Goal: Manage account settings

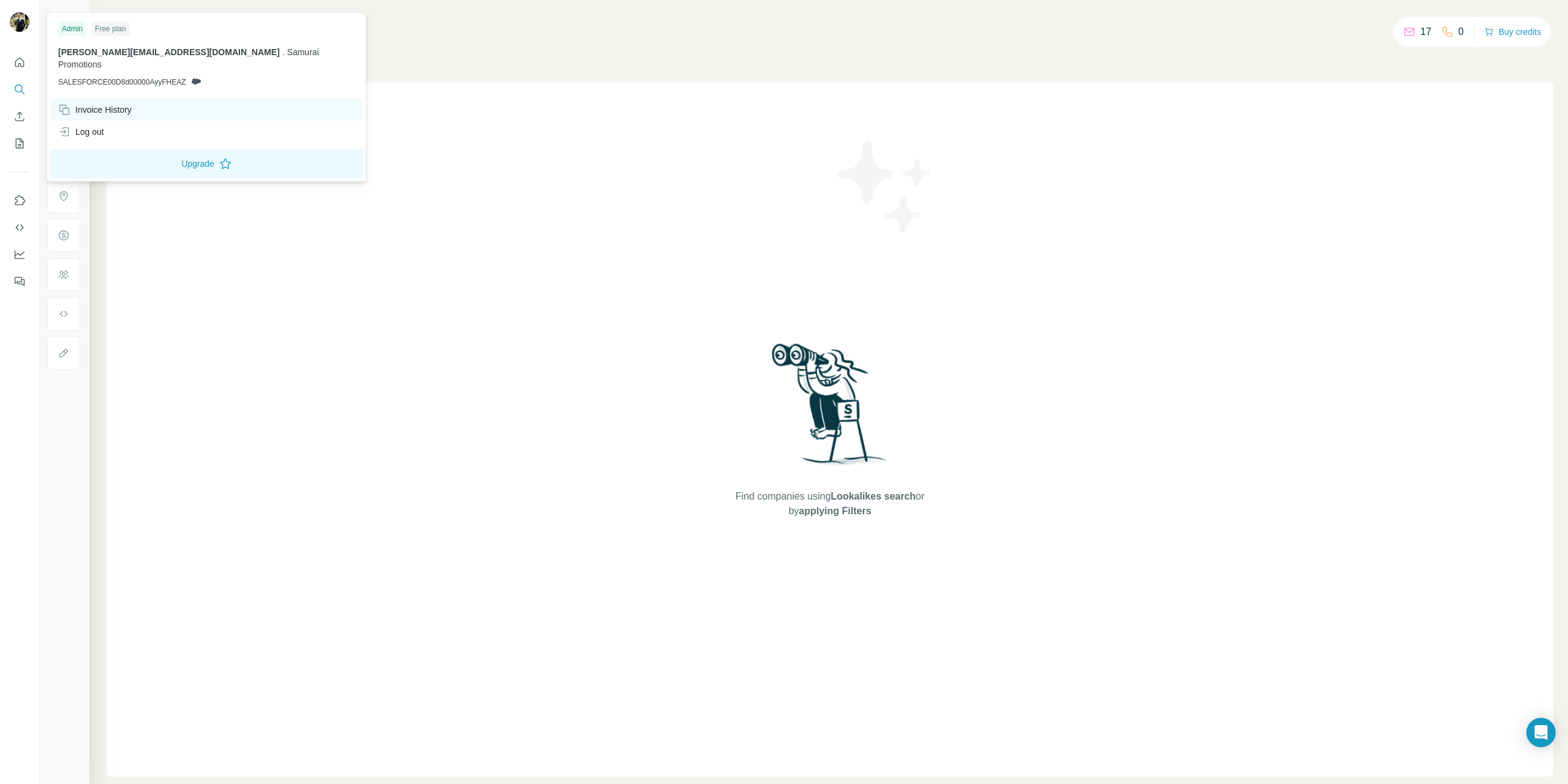
click at [100, 104] on div "Invoice History" at bounding box center [95, 110] width 74 height 12
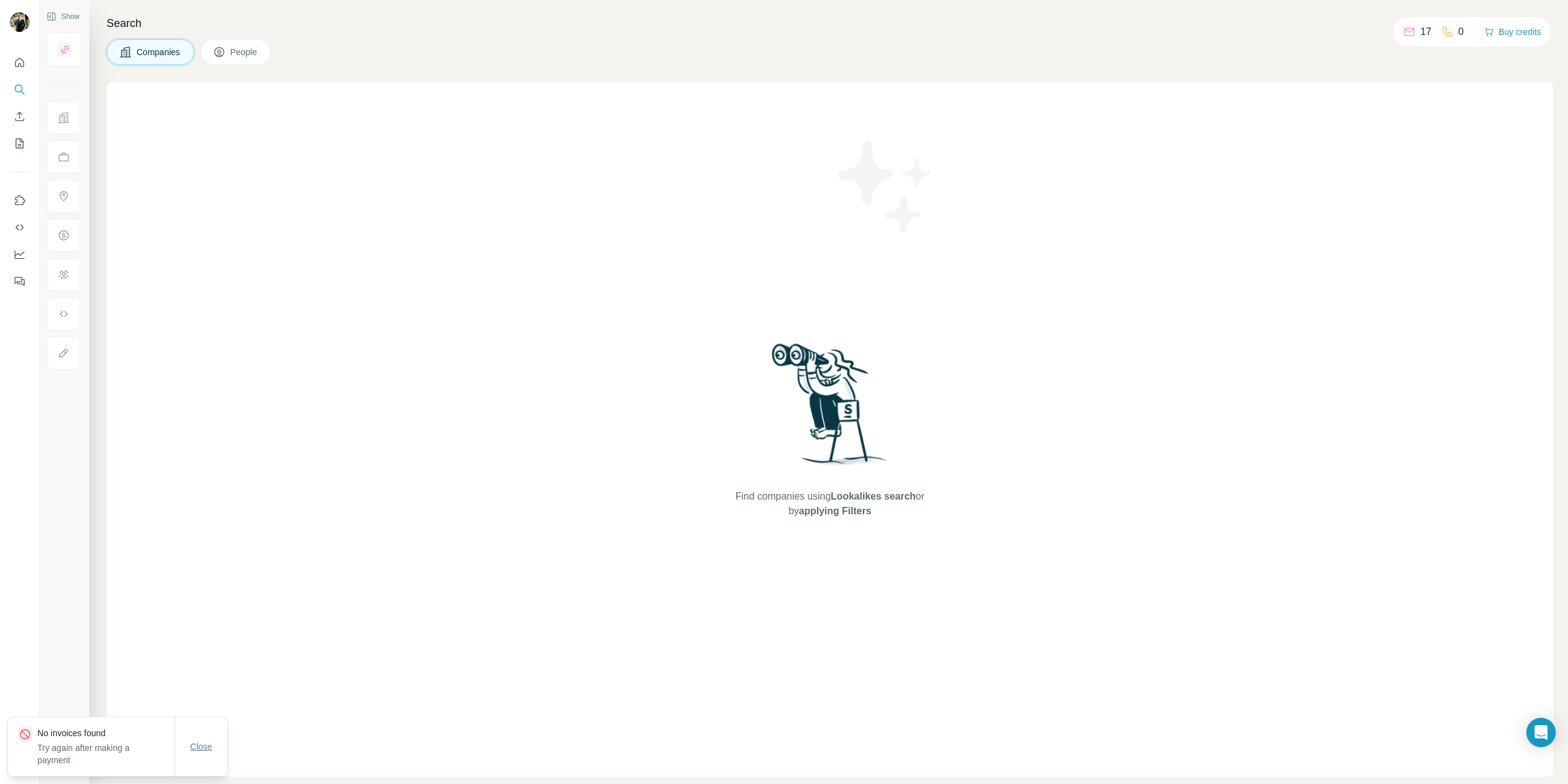
click at [205, 748] on span "Close" at bounding box center [201, 746] width 22 height 12
